Goal: Navigation & Orientation: Find specific page/section

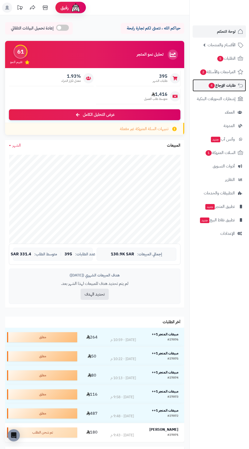
click at [222, 83] on span "طلبات الإرجاع 4" at bounding box center [221, 85] width 27 height 7
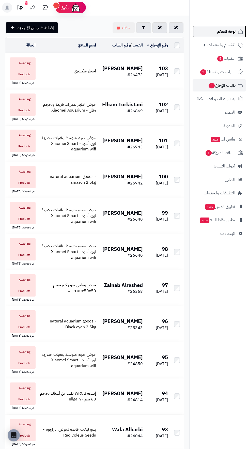
click at [224, 33] on span "لوحة التحكم" at bounding box center [226, 31] width 19 height 7
